Goal: Information Seeking & Learning: Learn about a topic

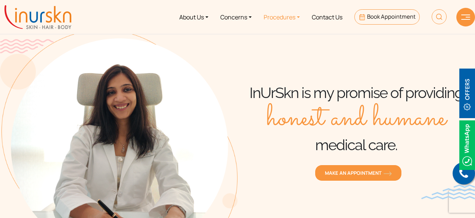
click at [295, 15] on link "Procedures" at bounding box center [281, 17] width 48 height 28
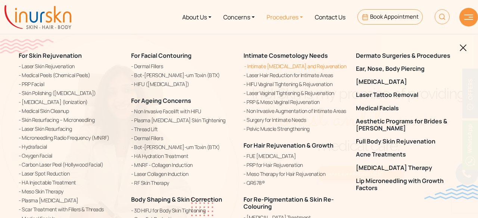
click at [264, 66] on link "Intimate [MEDICAL_DATA] and Rejuvenation" at bounding box center [294, 66] width 103 height 8
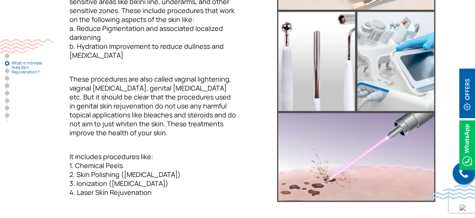
scroll to position [410, 0]
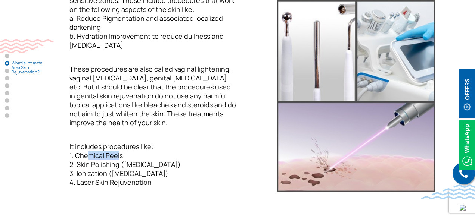
drag, startPoint x: 82, startPoint y: 156, endPoint x: 117, endPoint y: 156, distance: 34.7
click at [117, 156] on p "It includes procedures like: 1. Chemical Peels 2. Skin Polishing (Microdermabra…" at bounding box center [139, 164] width 198 height 45
drag, startPoint x: 86, startPoint y: 166, endPoint x: 127, endPoint y: 170, distance: 41.2
click at [139, 166] on p "It includes procedures like: 1. Chemical Peels 2. Skin Polishing (Microdermabra…" at bounding box center [139, 164] width 198 height 45
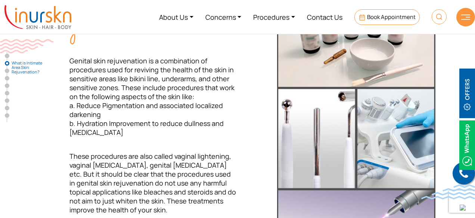
scroll to position [261, 0]
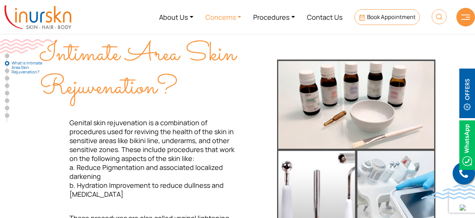
click at [229, 15] on link "Concerns" at bounding box center [223, 17] width 48 height 28
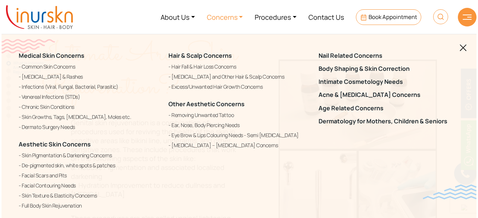
scroll to position [262, 0]
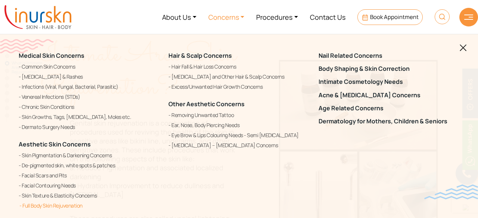
click at [46, 207] on link "Full Body Skin Rejuvenation" at bounding box center [89, 205] width 141 height 9
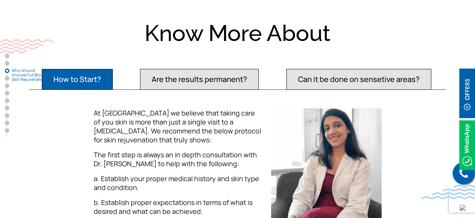
scroll to position [895, 0]
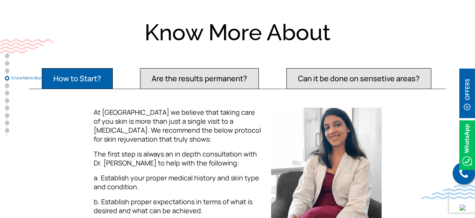
click at [314, 76] on button "Can it be done on sensetive areas?" at bounding box center [358, 78] width 145 height 21
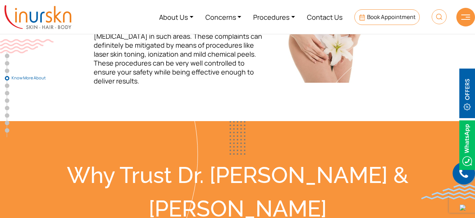
scroll to position [933, 0]
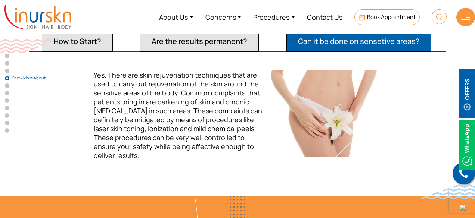
click at [213, 43] on button "Are the results permanent?" at bounding box center [199, 41] width 119 height 21
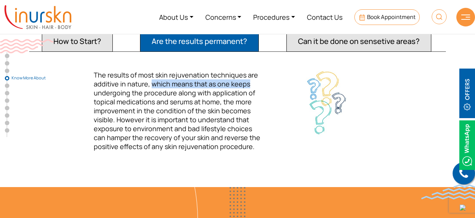
drag, startPoint x: 152, startPoint y: 83, endPoint x: 254, endPoint y: 84, distance: 101.8
click at [254, 84] on p "The results of most skin rejuvenation techniques are additive in nature, which …" at bounding box center [178, 111] width 168 height 81
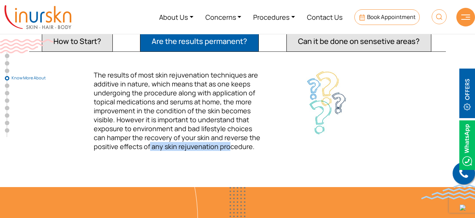
drag, startPoint x: 149, startPoint y: 141, endPoint x: 226, endPoint y: 143, distance: 76.9
click at [226, 143] on span "The results of most skin rejuvenation techniques are additive in nature, which …" at bounding box center [177, 111] width 166 height 81
click at [81, 38] on button "How to Start?" at bounding box center [77, 41] width 71 height 21
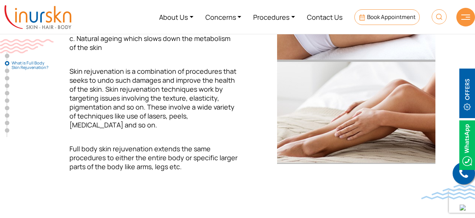
scroll to position [336, 0]
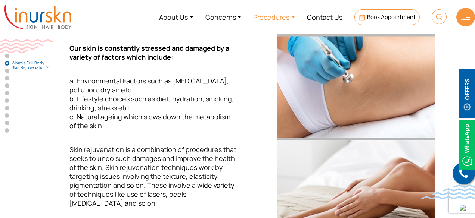
click at [274, 15] on link "Procedures" at bounding box center [274, 17] width 54 height 28
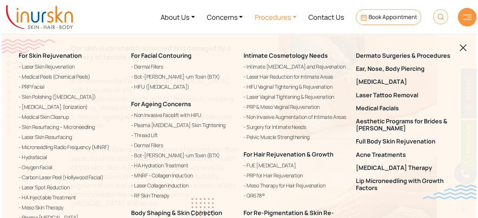
scroll to position [337, 0]
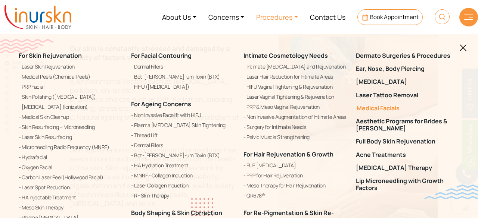
click at [373, 107] on link "Medical Facials" at bounding box center [407, 108] width 103 height 7
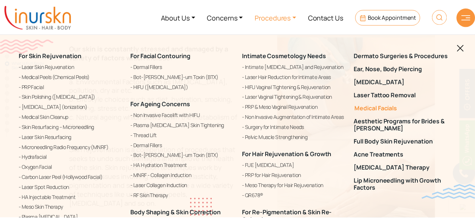
scroll to position [336, 0]
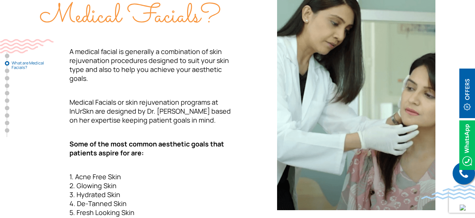
scroll to position [336, 0]
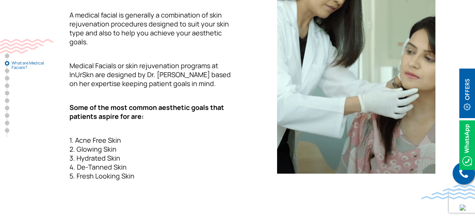
drag, startPoint x: 78, startPoint y: 151, endPoint x: 123, endPoint y: 150, distance: 45.1
click at [123, 150] on p "1. Acne Free Skin 2. Glowing Skin 3. Hydrated Skin 4. De-Tanned Skin 5. Fresh L…" at bounding box center [139, 158] width 198 height 45
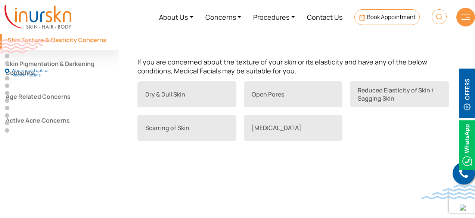
scroll to position [634, 0]
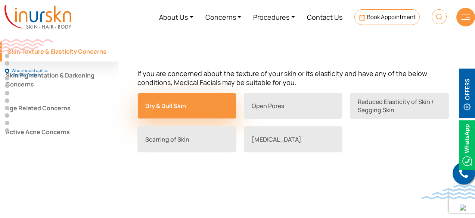
click at [196, 104] on link "Dry & Dull Skin" at bounding box center [186, 106] width 99 height 26
drag, startPoint x: 287, startPoint y: 109, endPoint x: 204, endPoint y: 107, distance: 83.2
click at [204, 107] on link "Dry & Dull Skin" at bounding box center [186, 106] width 99 height 26
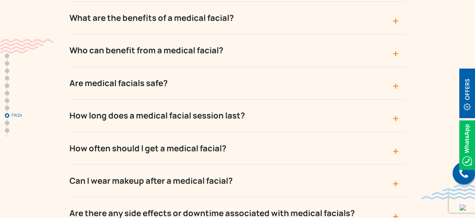
scroll to position [3096, 0]
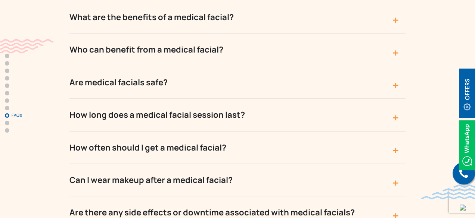
click at [394, 66] on button "Are medical facials safe?" at bounding box center [237, 82] width 336 height 32
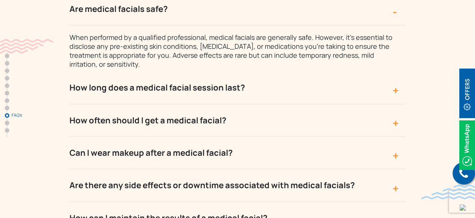
scroll to position [3171, 0]
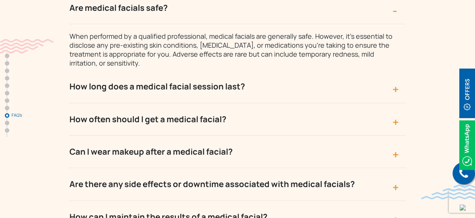
click at [396, 71] on button "How long does a medical facial session last?" at bounding box center [237, 87] width 336 height 32
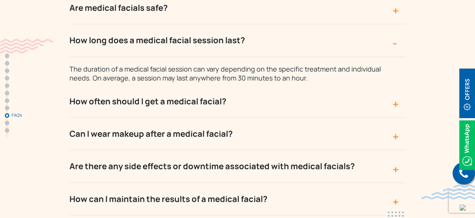
click at [395, 85] on button "How often should I get a medical facial?" at bounding box center [237, 101] width 336 height 32
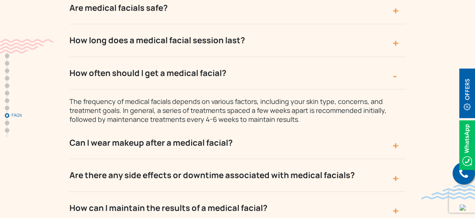
click at [388, 127] on button "Can I wear makeup after a medical facial?" at bounding box center [237, 143] width 336 height 32
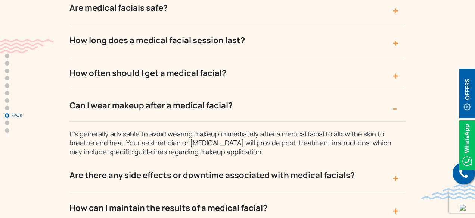
scroll to position [3208, 0]
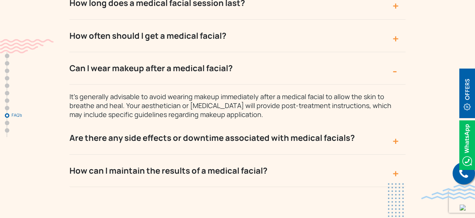
click at [392, 122] on button "Are there any side effects or downtime associated with medical facials?" at bounding box center [237, 138] width 336 height 32
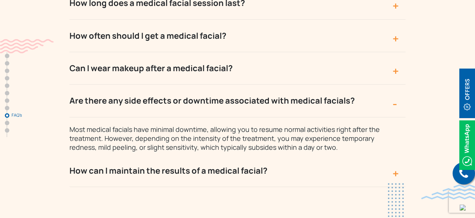
click at [395, 155] on button "How can I maintain the results of a medical facial?" at bounding box center [237, 171] width 336 height 32
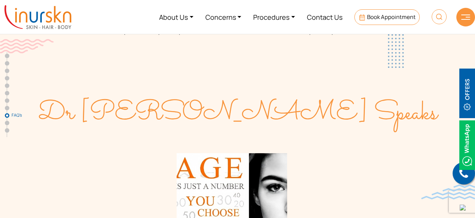
scroll to position [3171, 0]
